Goal: Task Accomplishment & Management: Manage account settings

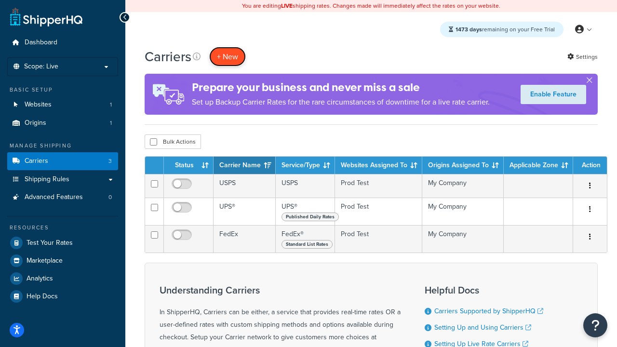
click at [228, 56] on button "+ New" at bounding box center [227, 57] width 37 height 20
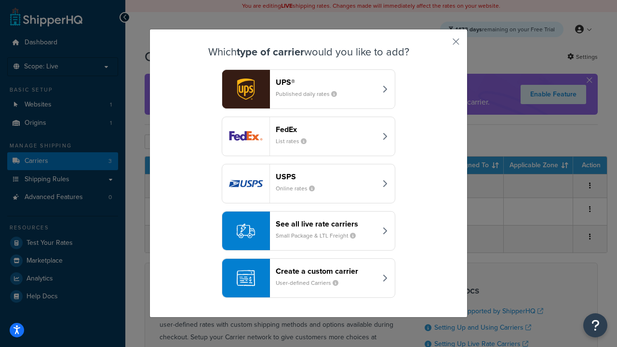
click at [309, 136] on div "FedEx List rates" at bounding box center [326, 136] width 101 height 23
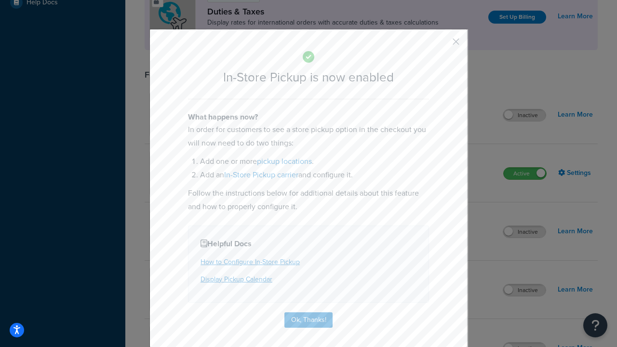
click at [442, 45] on button "button" at bounding box center [442, 45] width 2 height 2
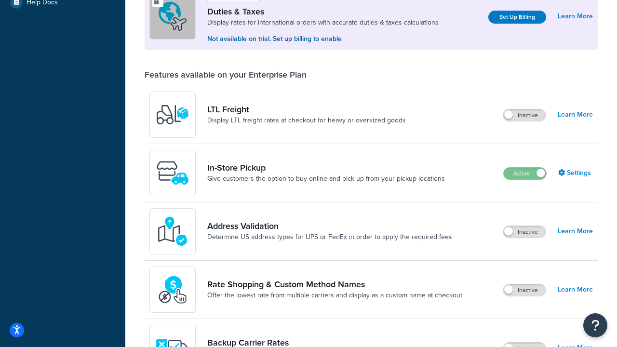
scroll to position [294, 0]
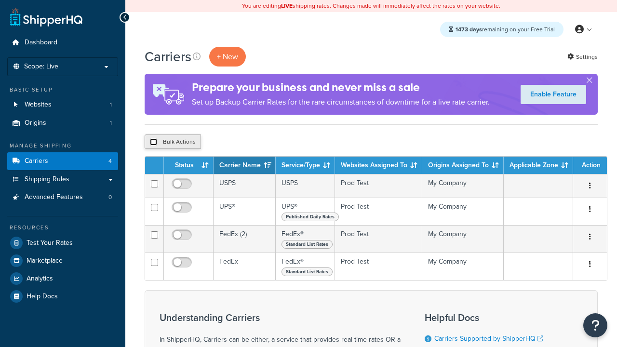
click at [153, 142] on input "checkbox" at bounding box center [153, 141] width 7 height 7
checkbox input "true"
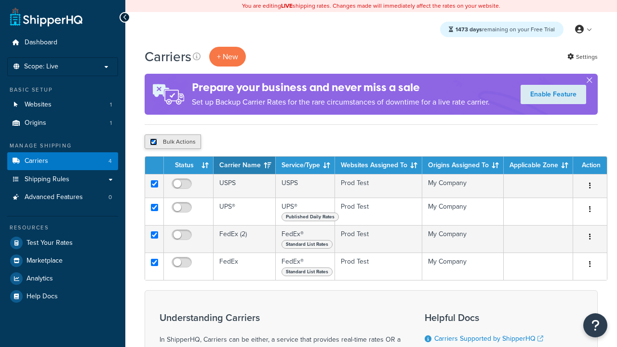
checkbox input "true"
click at [0, 0] on button "Delete" at bounding box center [0, 0] width 0 height 0
